Goal: Contribute content: Contribute content

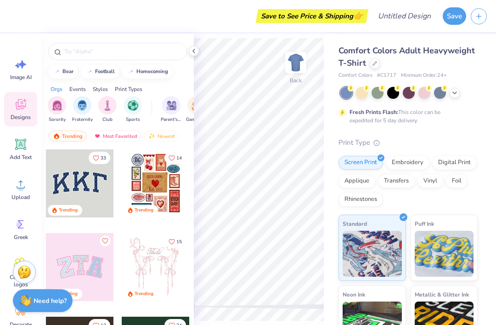
click at [396, 93] on div at bounding box center [394, 93] width 12 height 12
click at [445, 90] on circle at bounding box center [445, 88] width 6 height 6
click at [455, 95] on icon at bounding box center [454, 92] width 7 height 7
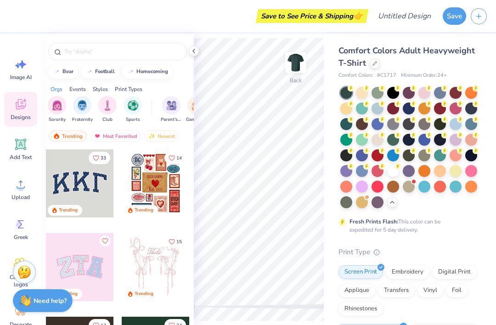
click at [394, 92] on div at bounding box center [394, 93] width 12 height 12
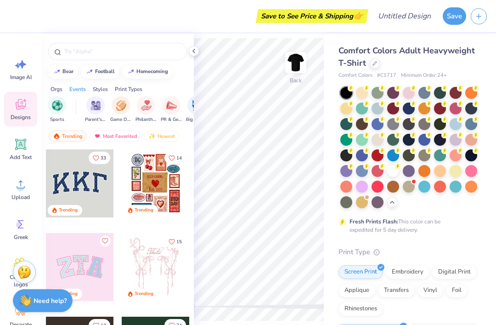
scroll to position [0, 78]
click at [119, 54] on input "text" at bounding box center [122, 51] width 118 height 9
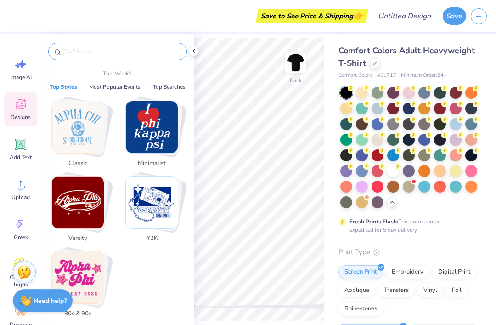
click at [154, 73] on div "This Week's" at bounding box center [117, 75] width 143 height 13
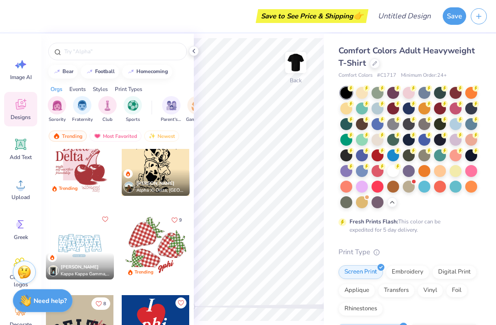
scroll to position [1110, 0]
click at [132, 47] on input "text" at bounding box center [122, 51] width 118 height 9
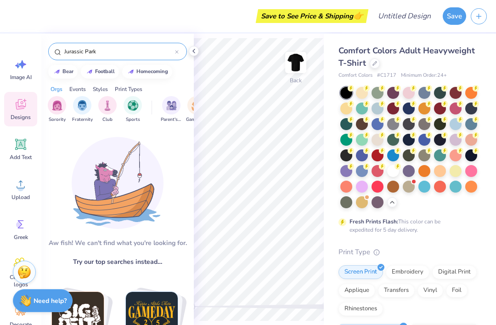
type input "Jurassic Park"
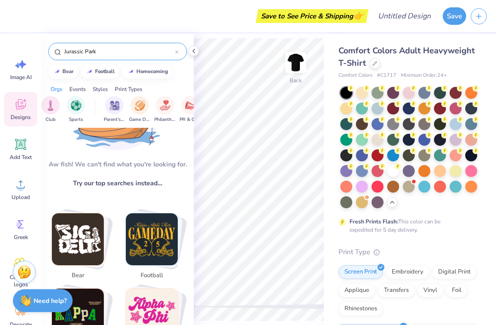
scroll to position [0, 59]
click at [171, 47] on input "Jurassic Park" at bounding box center [119, 51] width 112 height 9
click at [176, 51] on icon at bounding box center [177, 52] width 4 height 4
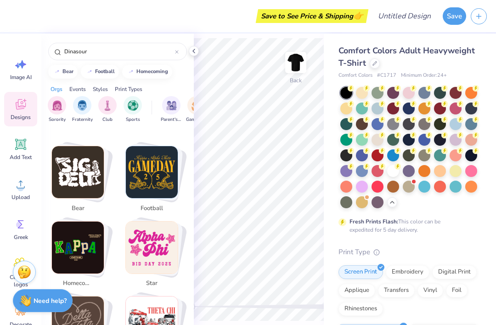
scroll to position [0, 0]
type input "Dinasour"
click at [55, 109] on img "filter for Sorority" at bounding box center [57, 105] width 11 height 11
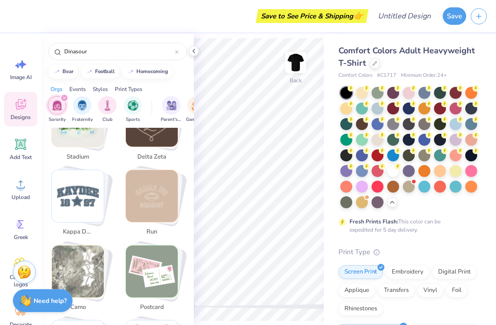
scroll to position [875, 0]
click at [138, 104] on img "filter for Sports" at bounding box center [133, 105] width 11 height 11
click at [61, 99] on div "filter for Sports" at bounding box center [64, 98] width 8 height 8
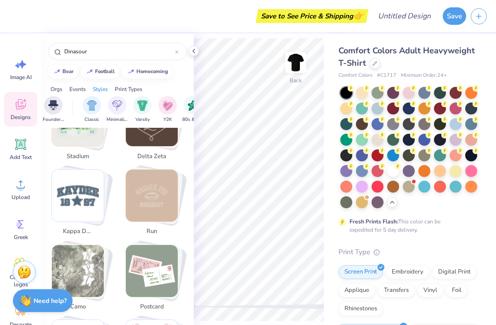
scroll to position [0, 449]
click at [114, 105] on img "filter for Minimalist" at bounding box center [115, 105] width 10 height 11
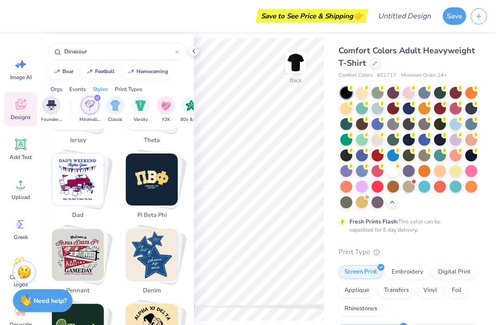
scroll to position [1120, 0]
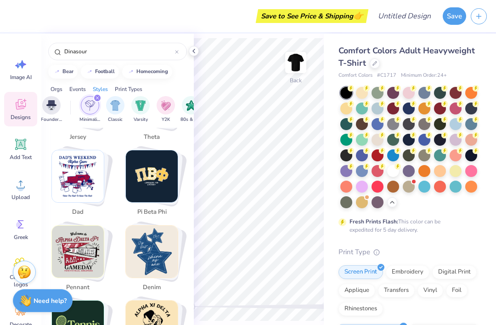
click at [96, 100] on icon "filter for Minimalist" at bounding box center [98, 98] width 4 height 4
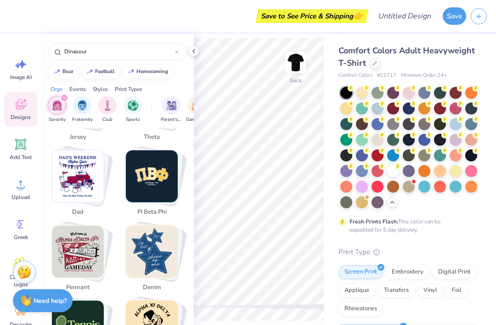
scroll to position [0, 0]
click at [177, 50] on div at bounding box center [177, 51] width 4 height 8
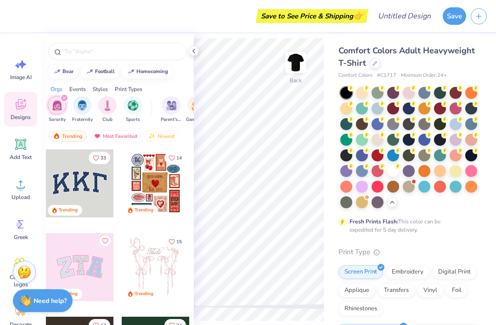
click at [66, 98] on div "filter for Sorority" at bounding box center [64, 98] width 8 height 8
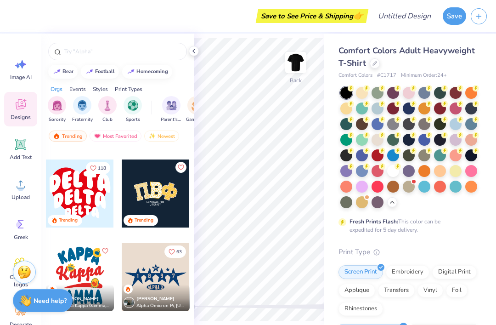
scroll to position [1806, 0]
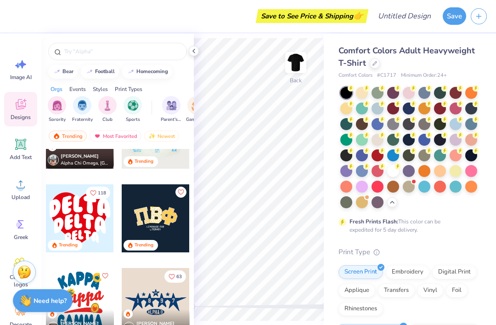
click at [85, 217] on div at bounding box center [80, 218] width 68 height 68
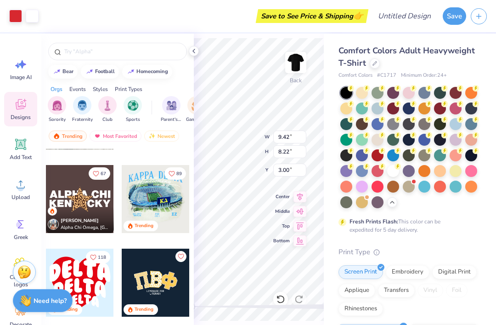
scroll to position [1673, 0]
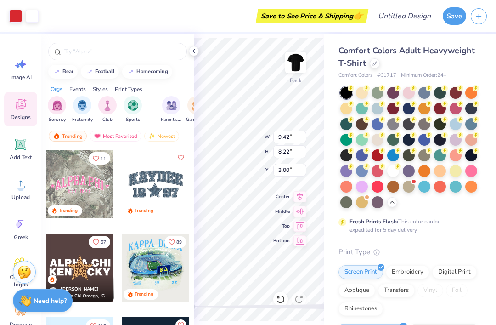
type input "6.21"
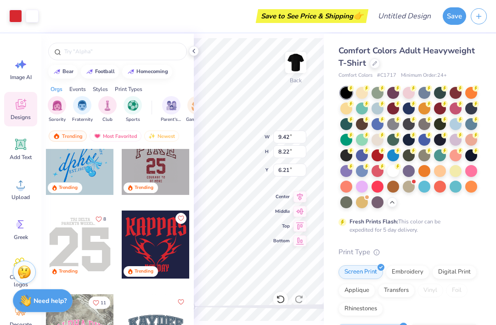
scroll to position [1351, 0]
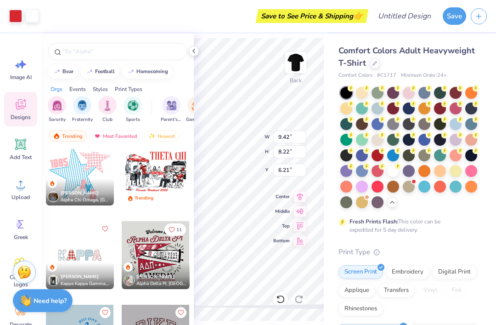
click at [26, 147] on icon at bounding box center [21, 144] width 14 height 14
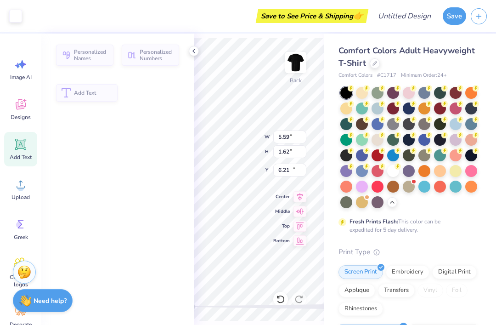
type input "5.59"
type input "1.62"
type input "11.69"
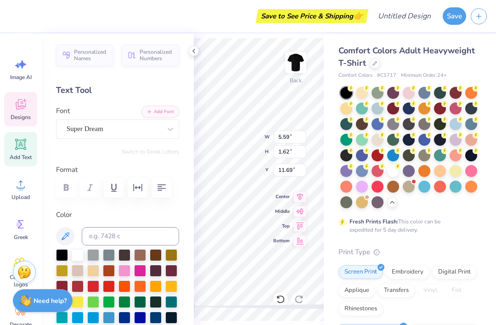
type input "9.42"
type input "8.22"
click at [22, 187] on circle at bounding box center [20, 188] width 6 height 6
type input "2.55"
click at [193, 55] on div at bounding box center [194, 51] width 10 height 10
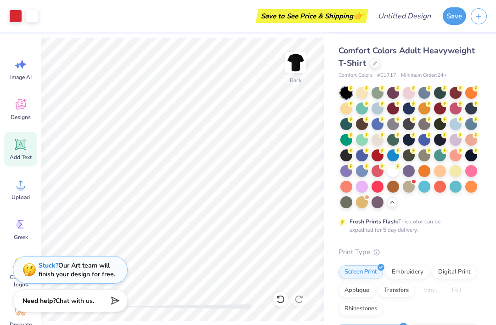
click at [279, 299] on icon at bounding box center [280, 299] width 9 height 9
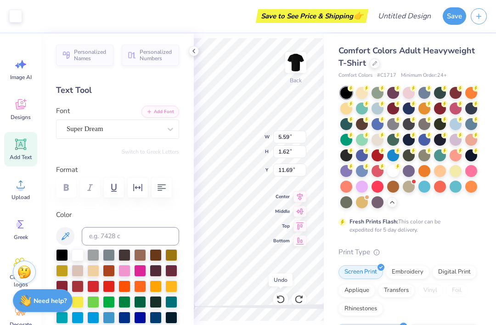
click at [275, 300] on div at bounding box center [281, 299] width 15 height 15
click at [280, 300] on icon at bounding box center [280, 299] width 9 height 9
click at [281, 301] on icon at bounding box center [280, 299] width 9 height 9
click at [279, 300] on icon at bounding box center [280, 299] width 9 height 9
click at [280, 297] on icon at bounding box center [281, 299] width 8 height 8
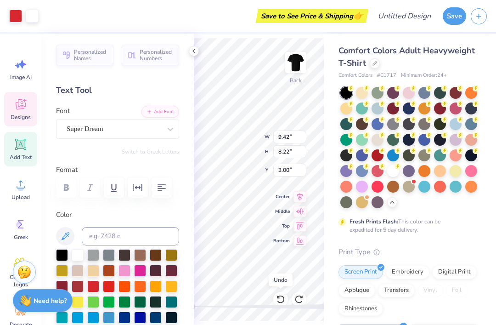
click at [284, 299] on icon at bounding box center [281, 299] width 8 height 8
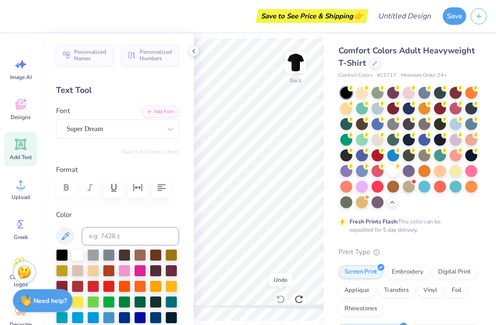
click at [400, 0] on div "Design Title" at bounding box center [405, 16] width 68 height 32
